Goal: Find specific page/section: Find specific page/section

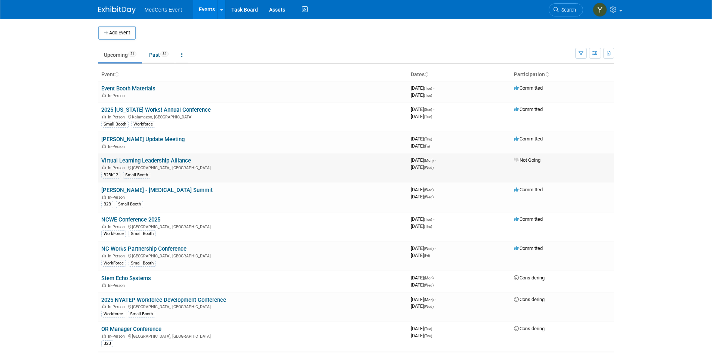
click at [142, 160] on link "Virtual Learning Leadership Alliance" at bounding box center [146, 160] width 90 height 7
click at [327, 171] on div "B2BK12 Small Booth" at bounding box center [253, 175] width 304 height 8
click at [179, 160] on link "Virtual Learning Leadership Alliance" at bounding box center [146, 160] width 90 height 7
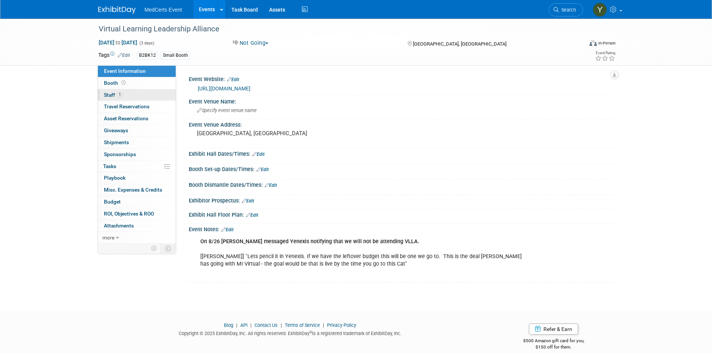
click at [116, 91] on link "1 Staff 1" at bounding box center [137, 95] width 78 height 12
